Goal: Transaction & Acquisition: Subscribe to service/newsletter

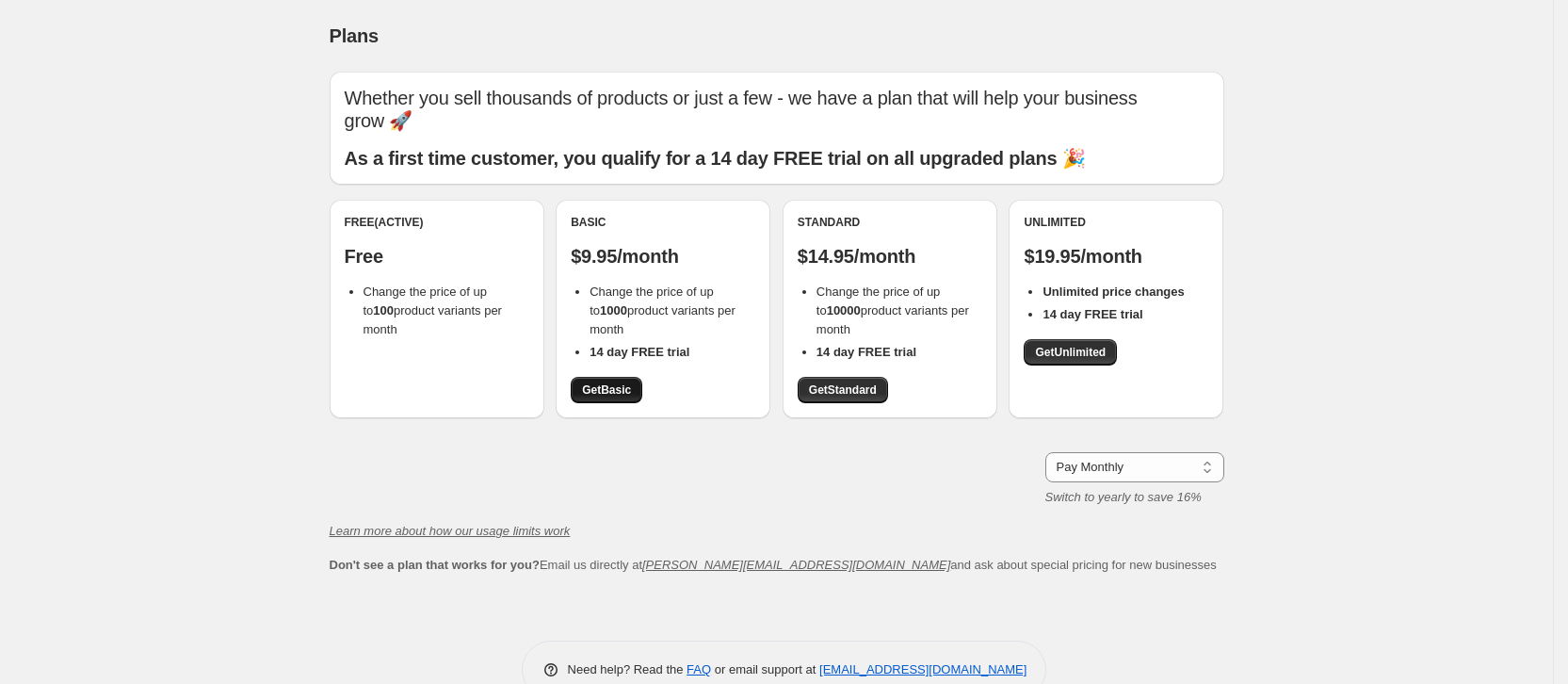
click at [613, 389] on span "Get Basic" at bounding box center [606, 390] width 49 height 15
